Goal: Task Accomplishment & Management: Complete application form

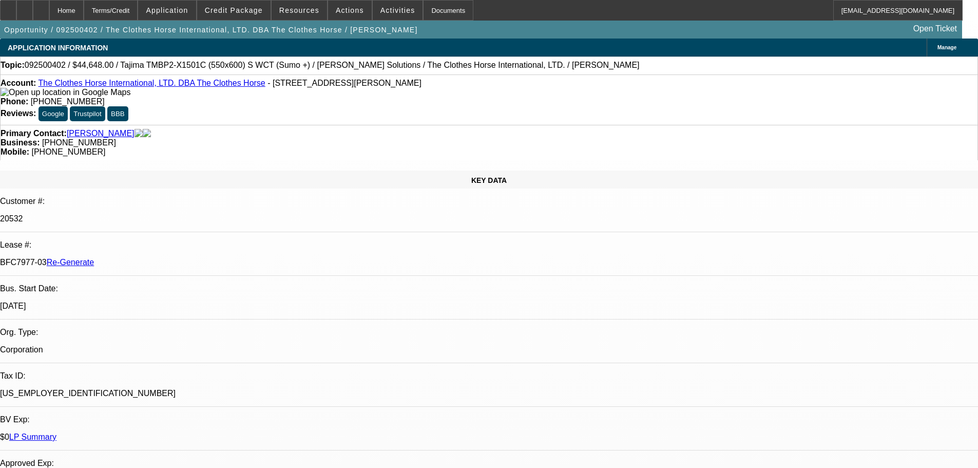
select select "3"
select select "0"
select select "2"
select select "0"
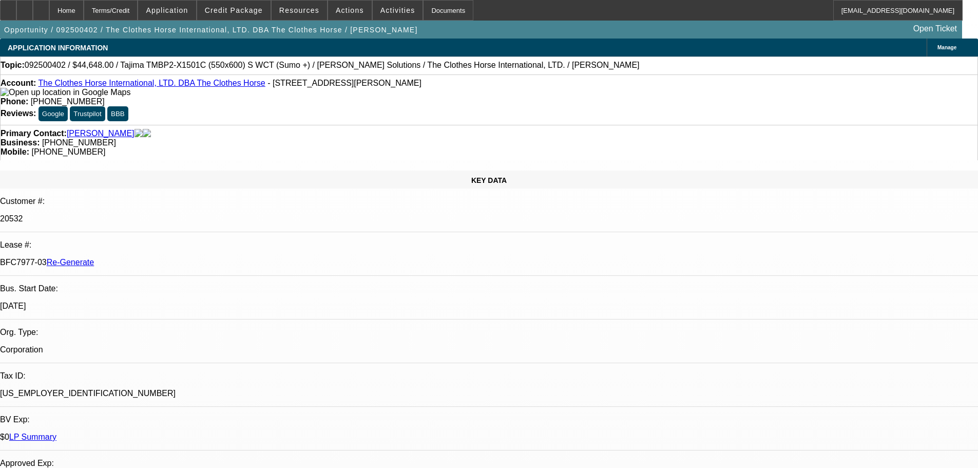
select select "6"
click at [393, 8] on span "Activities" at bounding box center [397, 10] width 35 height 8
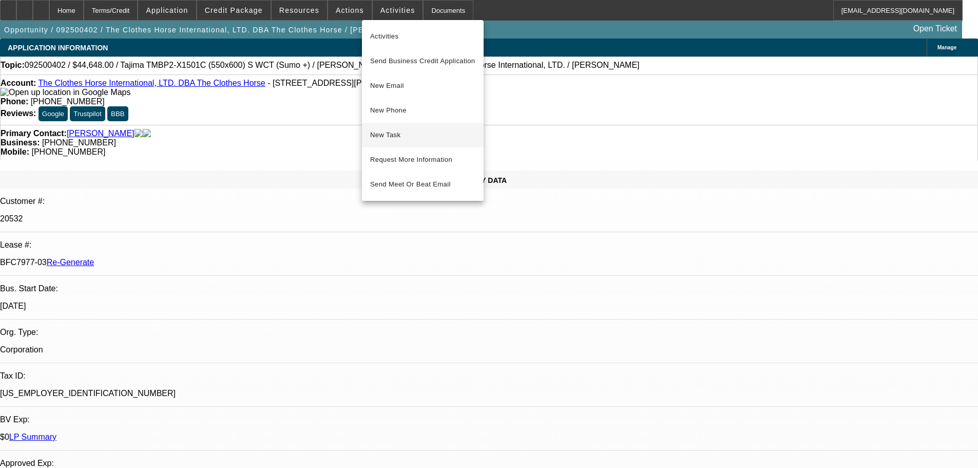
click at [396, 126] on button "New Task" at bounding box center [423, 135] width 122 height 25
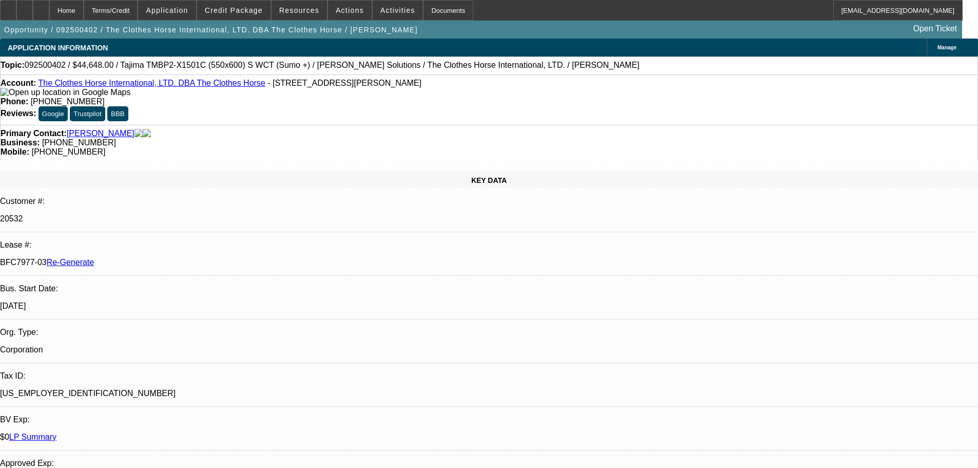
select select "3"
select select "0"
select select "2"
select select "0"
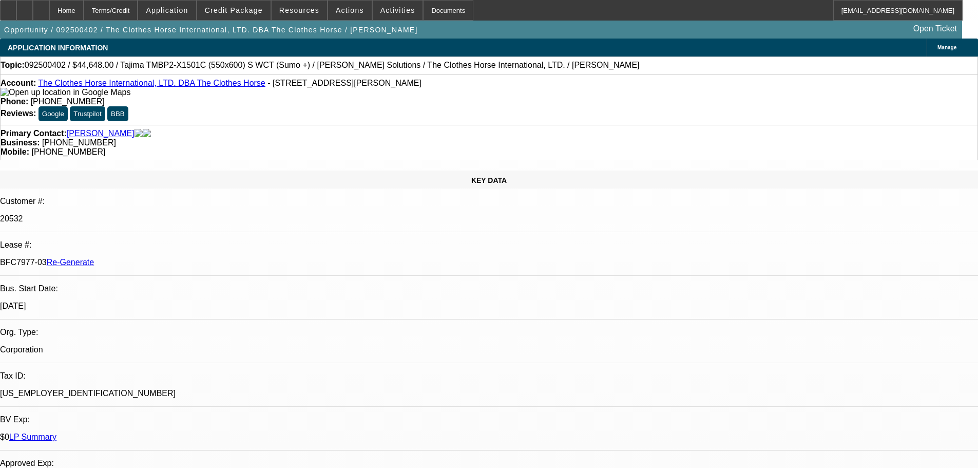
select select "6"
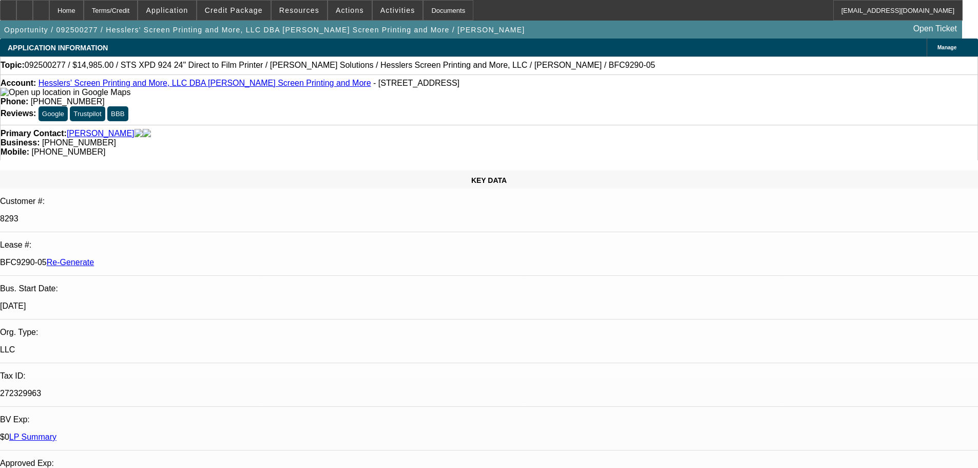
select select "3"
select select "0"
select select "2"
select select "0"
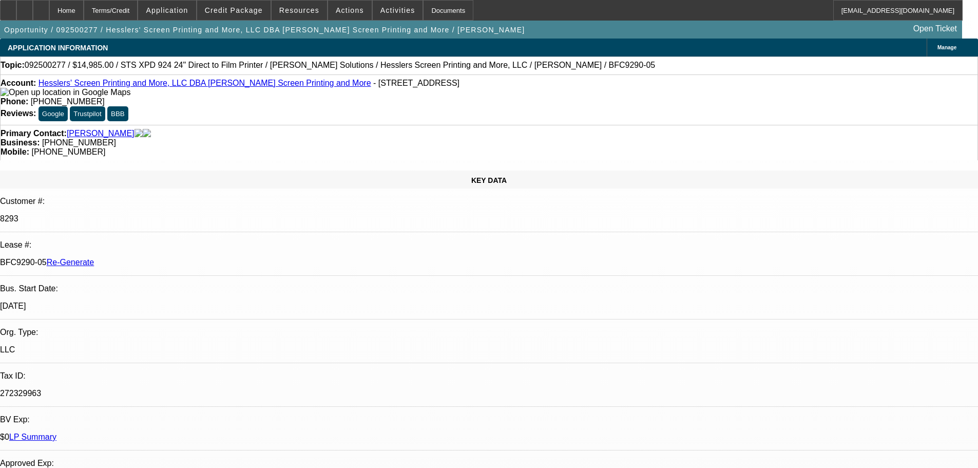
select select "2"
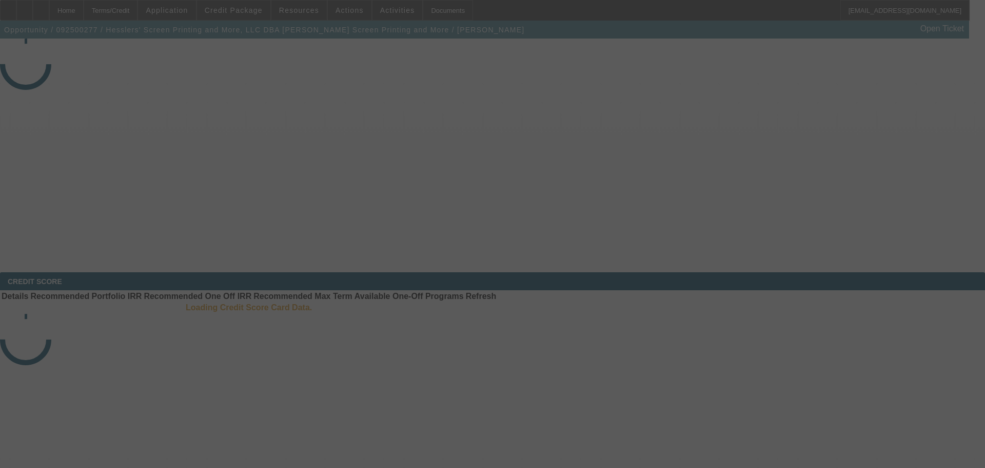
select select "3"
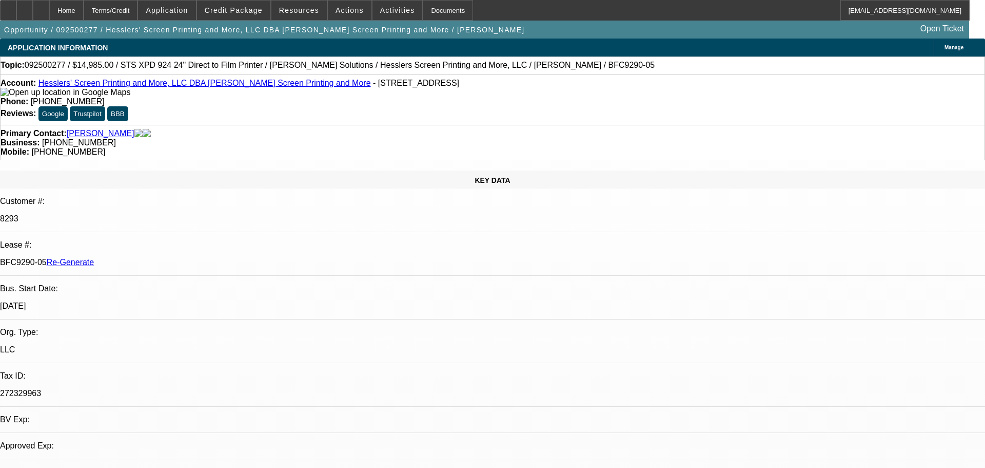
select select "0"
select select "2"
select select "0"
select select "2"
